Goal: Task Accomplishment & Management: Use online tool/utility

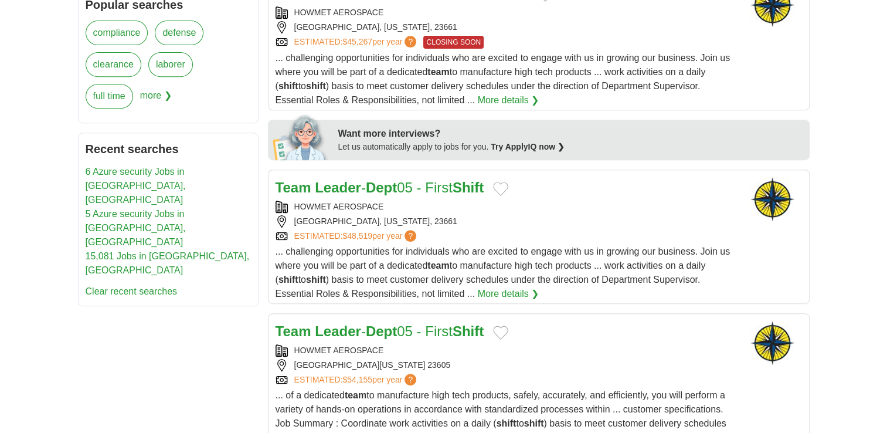
scroll to position [527, 0]
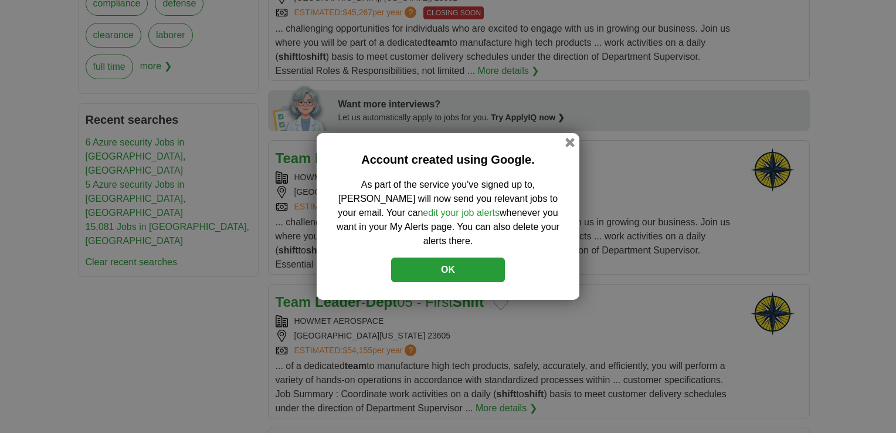
click at [430, 259] on button "OK" at bounding box center [448, 269] width 114 height 25
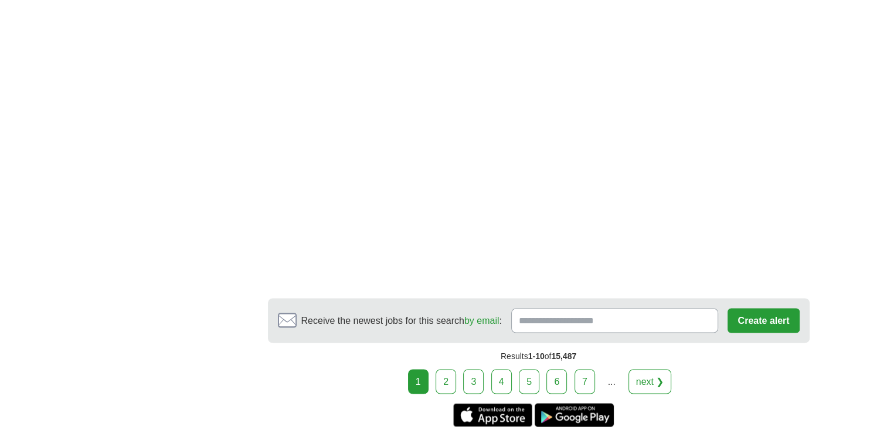
scroll to position [2051, 0]
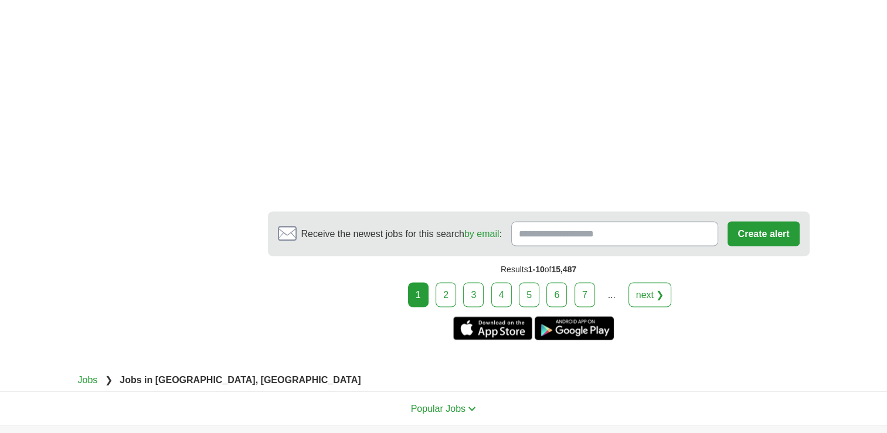
click at [450, 283] on link "2" at bounding box center [445, 294] width 21 height 25
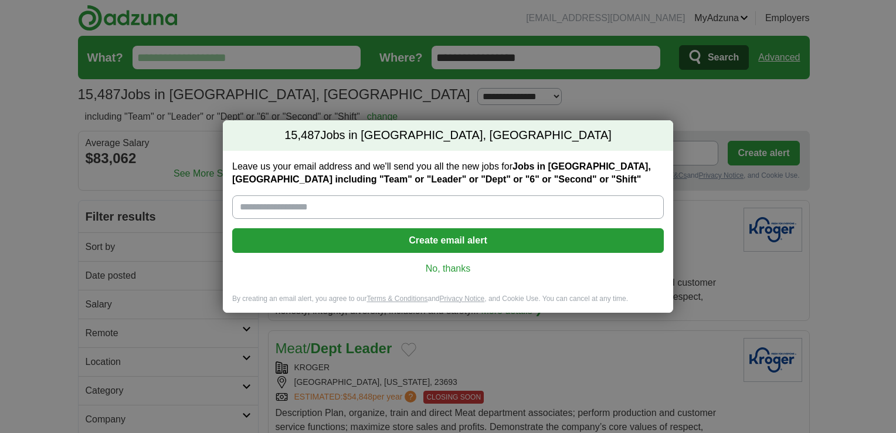
click at [442, 265] on link "No, thanks" at bounding box center [447, 268] width 413 height 13
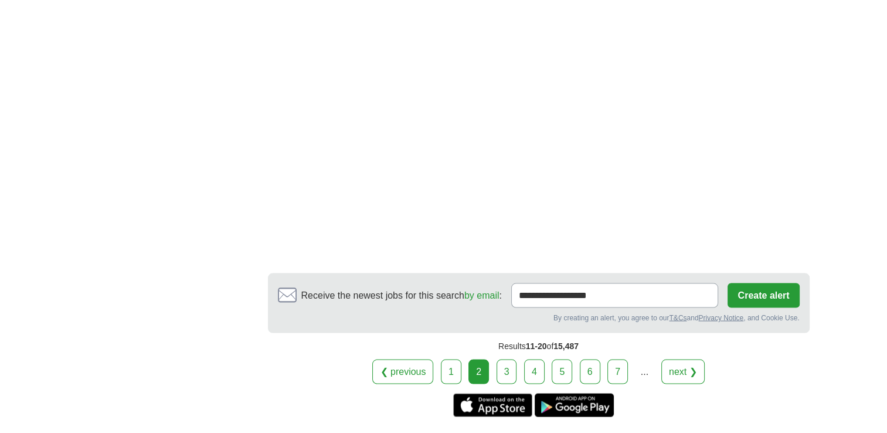
scroll to position [2227, 0]
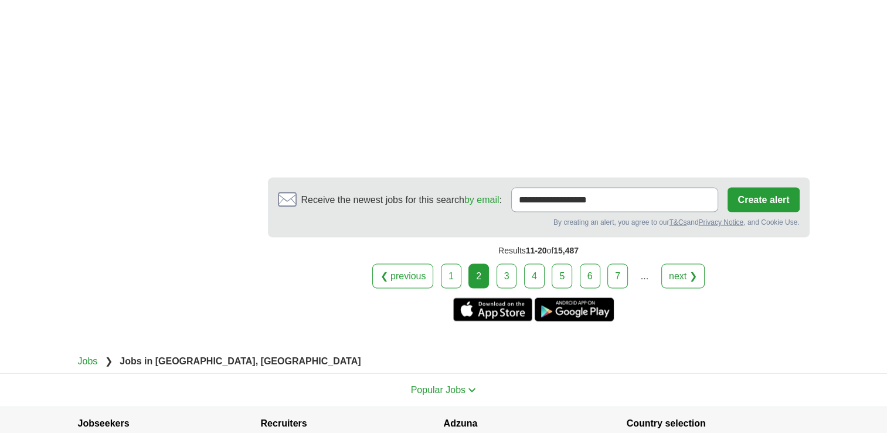
click at [508, 272] on link "3" at bounding box center [506, 276] width 21 height 25
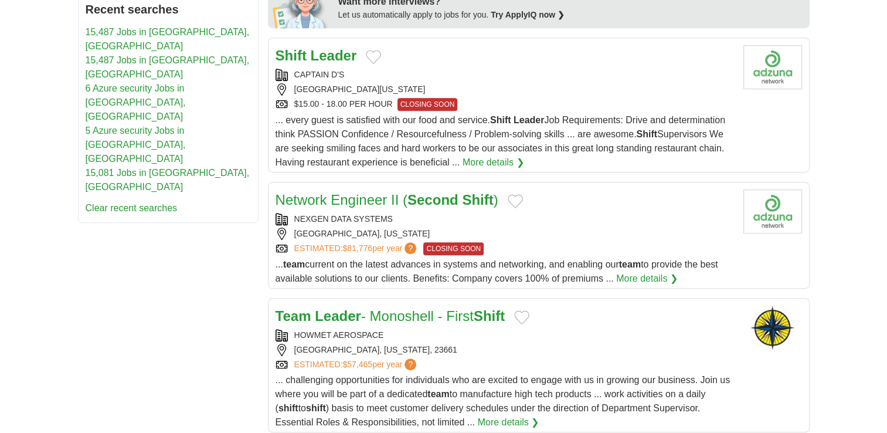
scroll to position [645, 0]
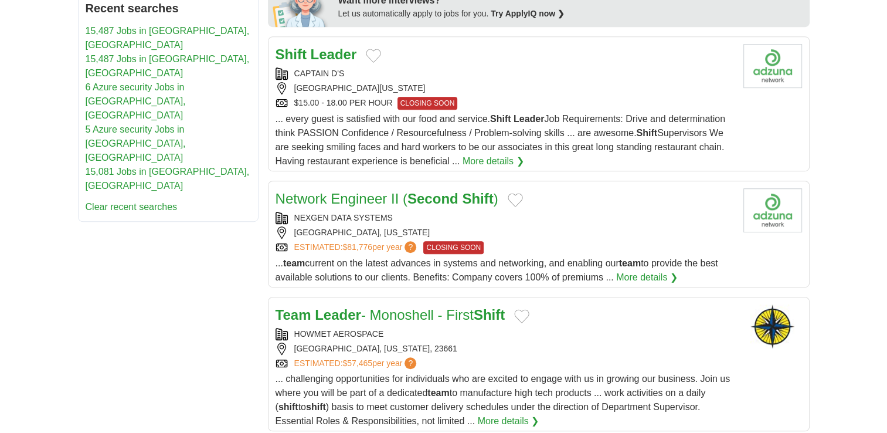
click at [342, 198] on link "Network Engineer II ( Second Shift )" at bounding box center [386, 198] width 223 height 16
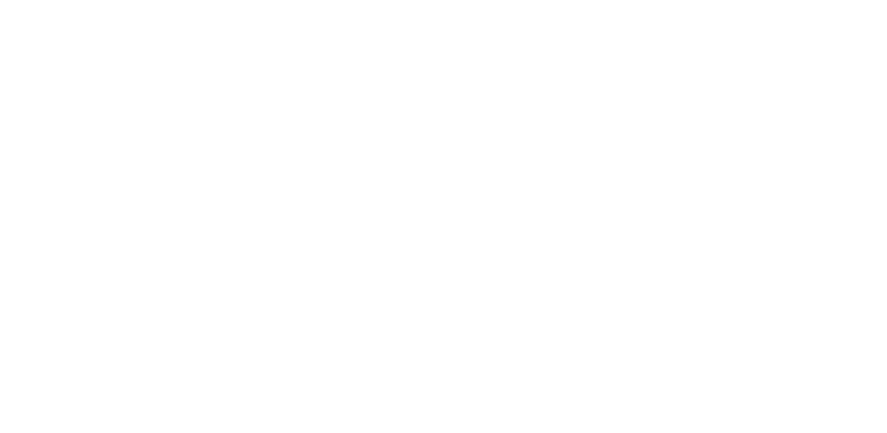
scroll to position [2110, 0]
